Goal: Information Seeking & Learning: Learn about a topic

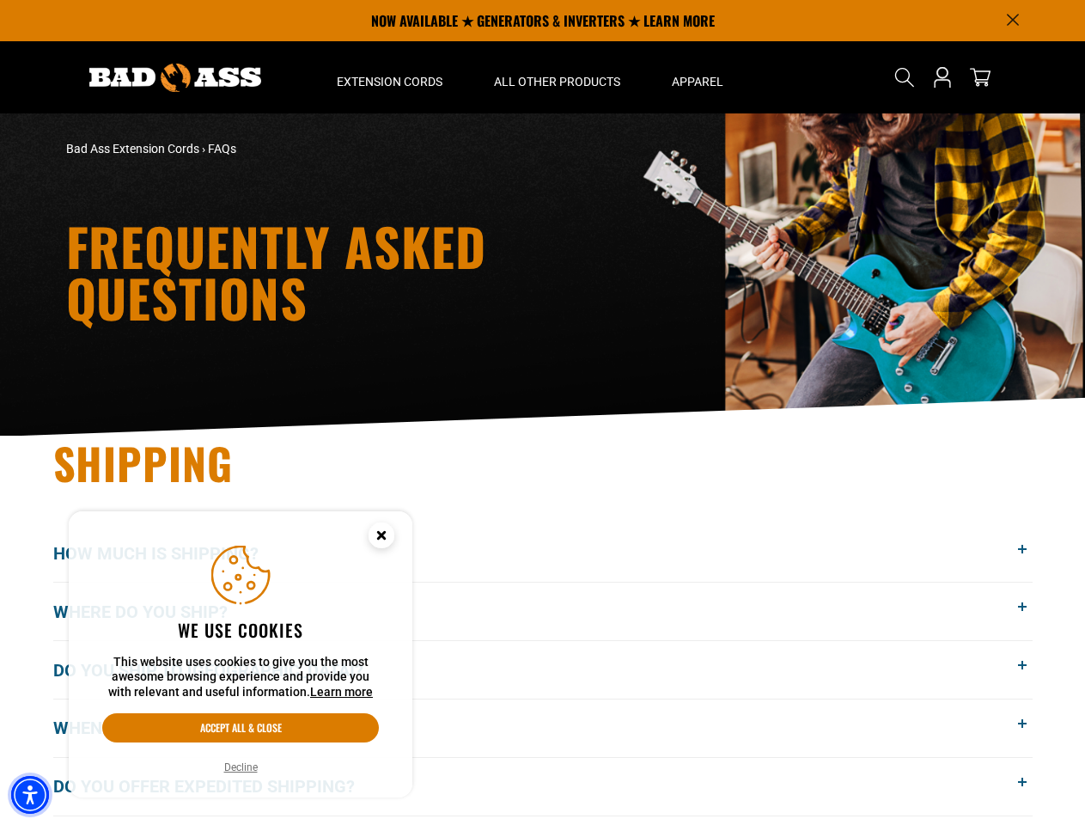
click at [30, 795] on img "Accessibility Menu" at bounding box center [30, 795] width 38 height 38
